Goal: Transaction & Acquisition: Download file/media

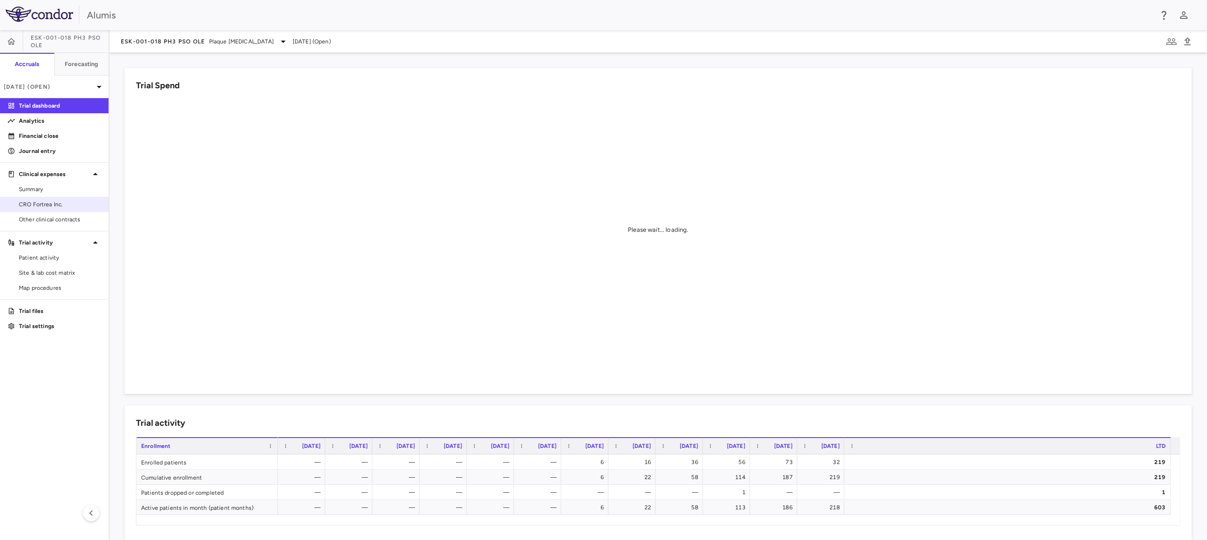
click at [50, 210] on link "CRO Fortrea Inc." at bounding box center [54, 204] width 109 height 14
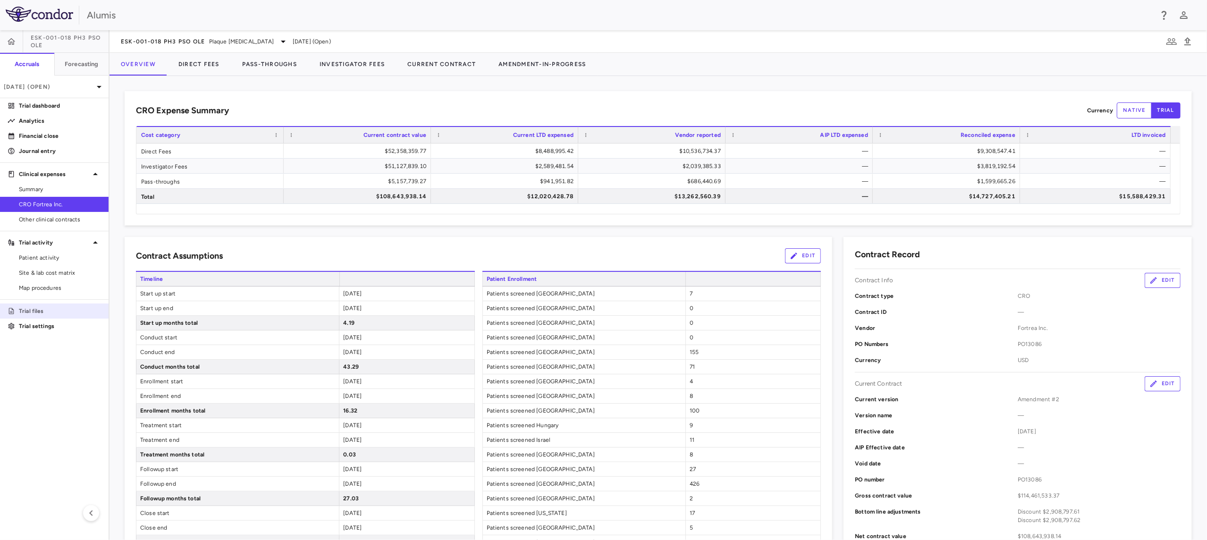
click at [54, 308] on p "Trial files" at bounding box center [60, 311] width 82 height 8
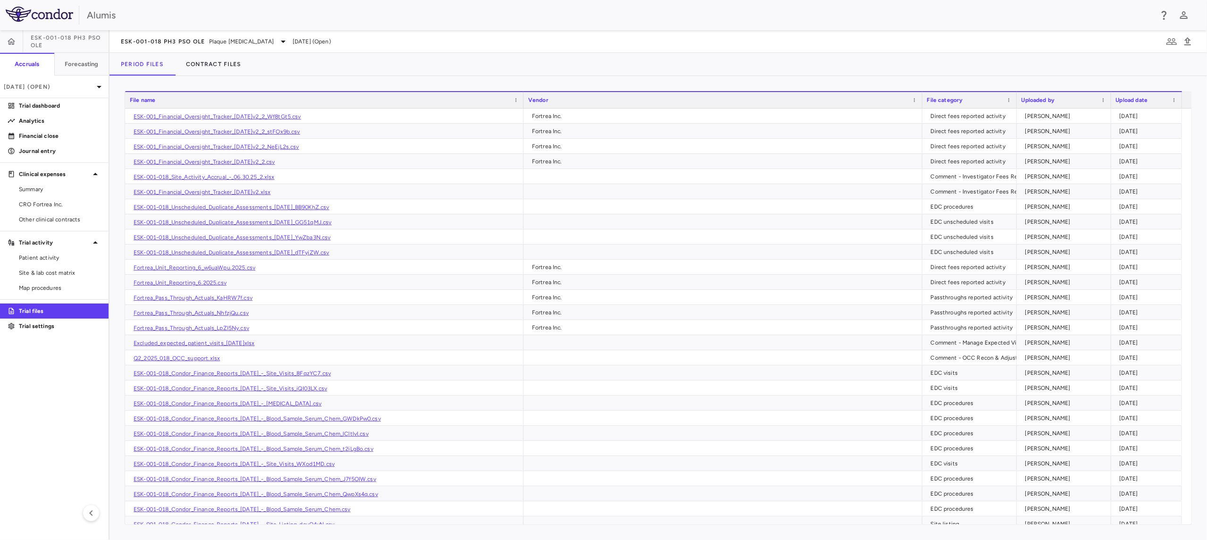
click at [64, 398] on aside "ESK-001-018 Ph3 PsO OLE Accruals Forecasting Jun 2025 (Open) Trial dashboard An…" at bounding box center [55, 285] width 110 height 510
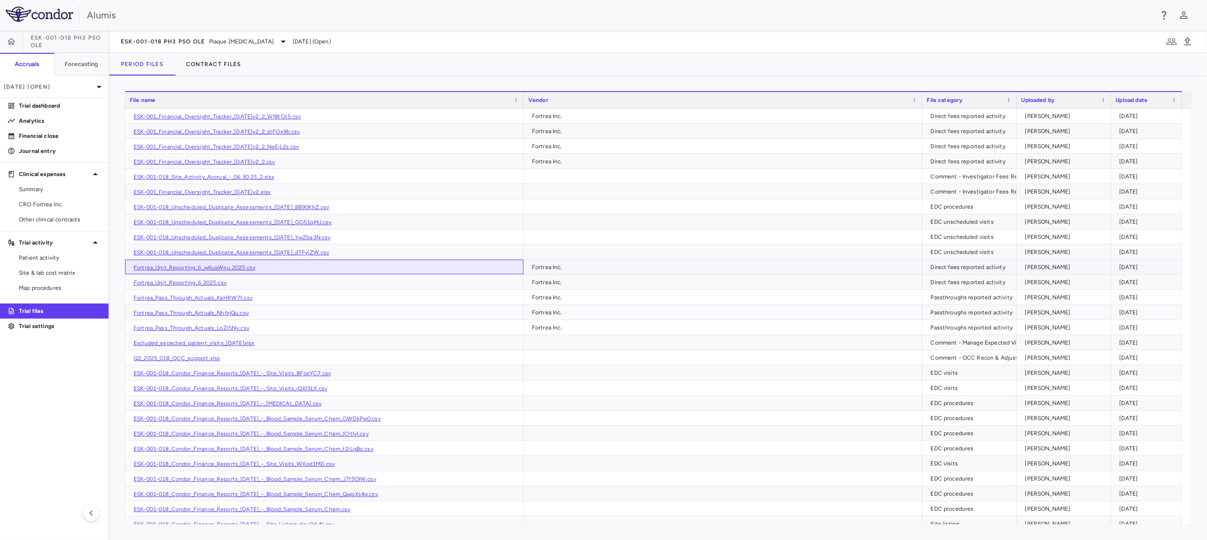
click at [246, 269] on link "Fortrea_Unit_Reporting_6_w6uaWpu.2025.csv" at bounding box center [195, 267] width 122 height 7
click at [263, 174] on link "ESK-001-018_Site_Activity_Accrual_-_06.30.25_2.xlsx" at bounding box center [204, 177] width 141 height 7
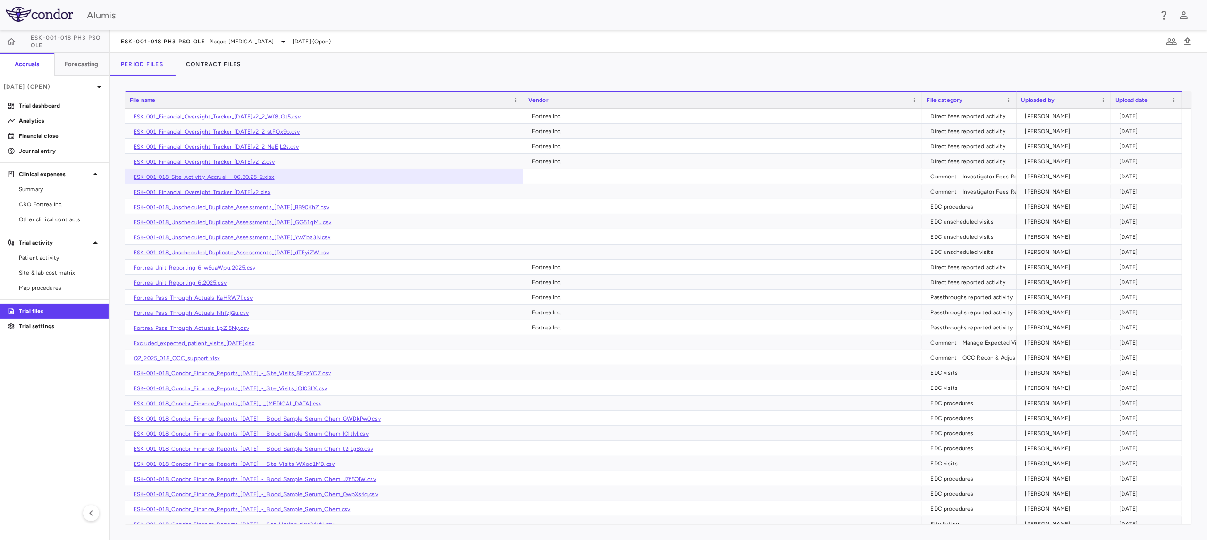
click at [78, 424] on aside "ESK-001-018 Ph3 PsO OLE Accruals Forecasting Jun 2025 (Open) Trial dashboard An…" at bounding box center [55, 285] width 110 height 510
